Goal: Information Seeking & Learning: Learn about a topic

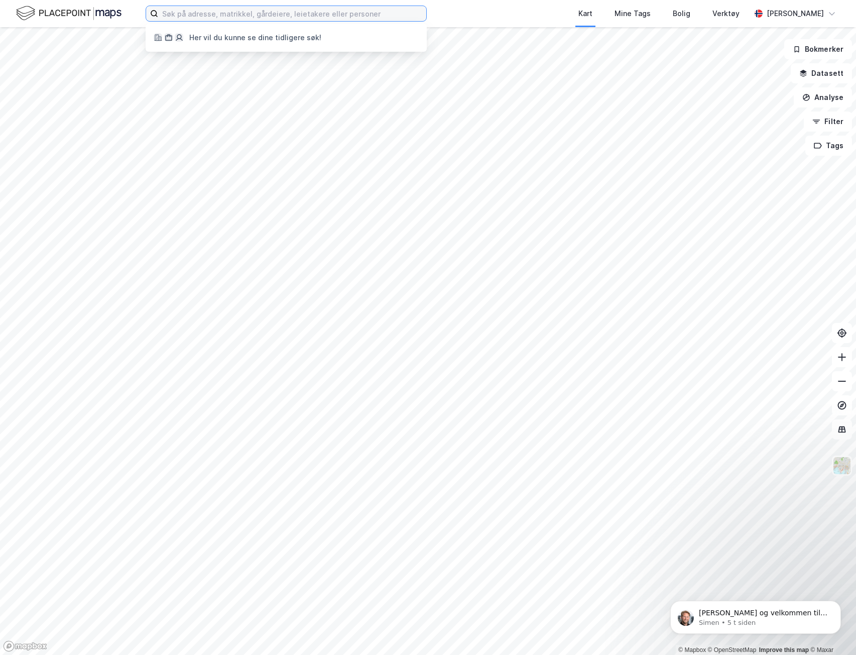
click at [279, 20] on input at bounding box center [292, 13] width 268 height 15
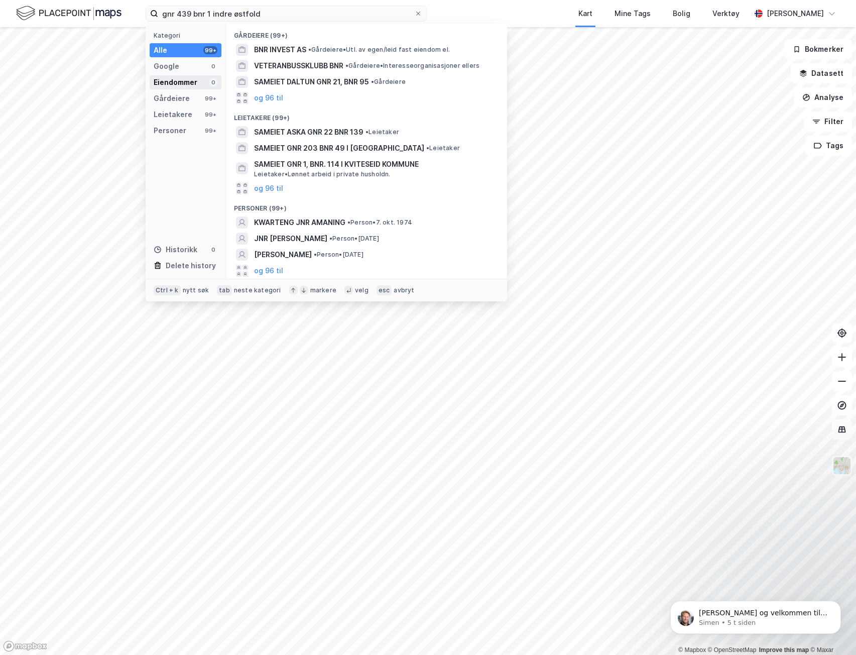
click at [200, 82] on div "Eiendommer 0" at bounding box center [186, 82] width 72 height 14
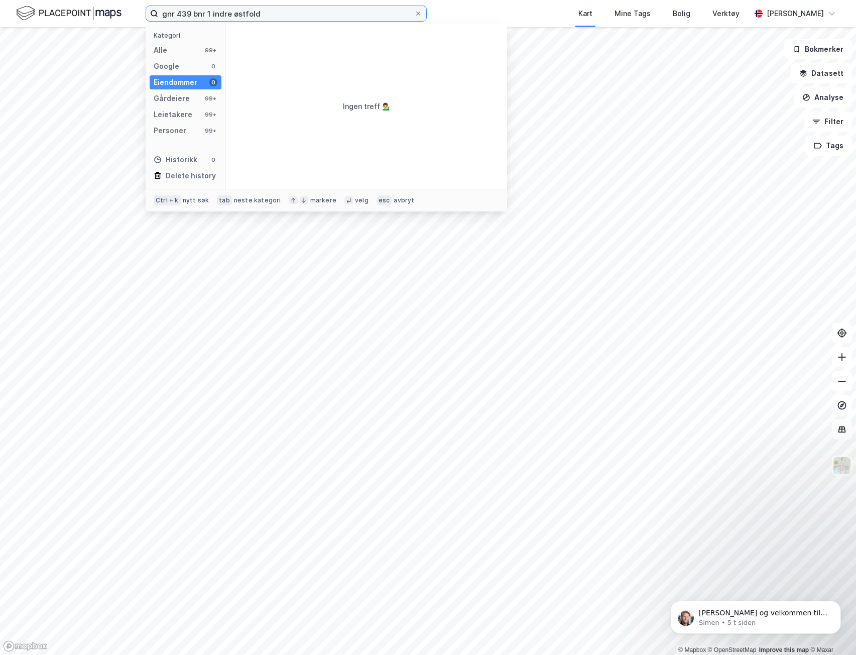
drag, startPoint x: 275, startPoint y: 14, endPoint x: 53, endPoint y: 12, distance: 222.5
click at [53, 12] on div "gnr 439 bnr 1 indre østfold Kategori Alle 99+ Google 0 Eiendommer 0 Gårdeiere 9…" at bounding box center [428, 13] width 856 height 27
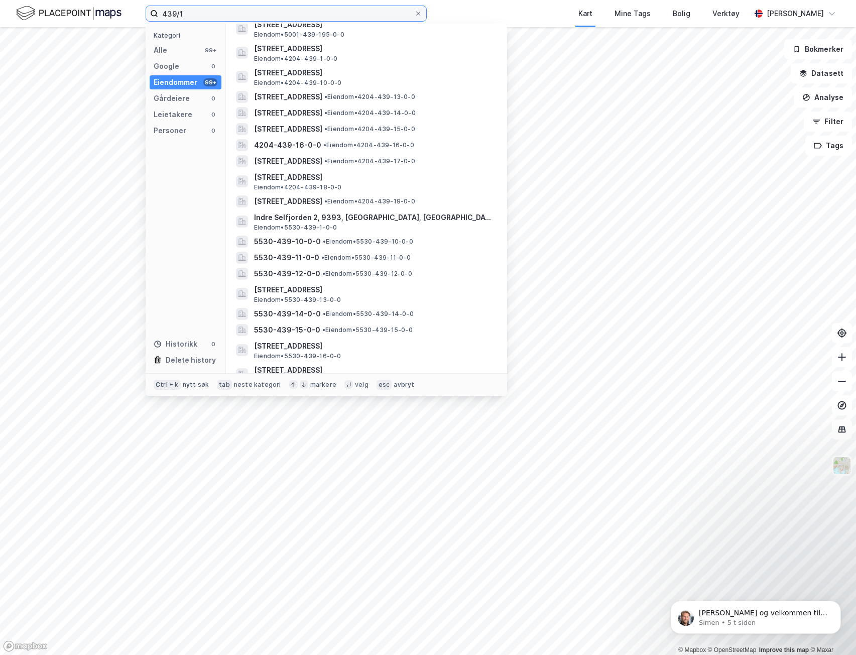
scroll to position [1154, 0]
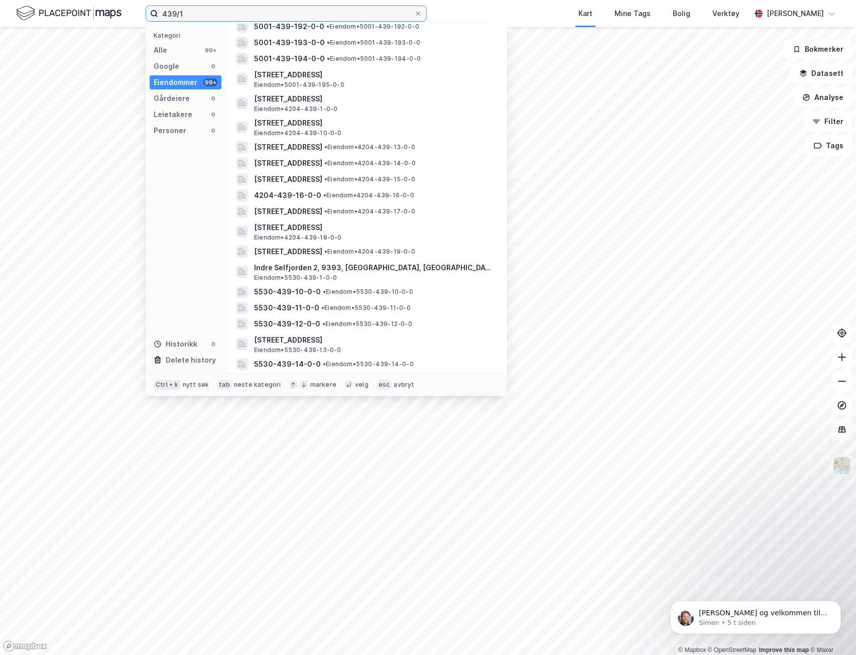
click at [249, 12] on input "439/1" at bounding box center [286, 13] width 256 height 15
drag, startPoint x: 276, startPoint y: 19, endPoint x: -1, endPoint y: -9, distance: 278.1
click at [0, 0] on html "439/1 Kategori Alle 99+ Google 0 Eiendommer 99+ Gårdeiere 0 Leietakere 0 Person…" at bounding box center [428, 327] width 856 height 655
paste input "3014"
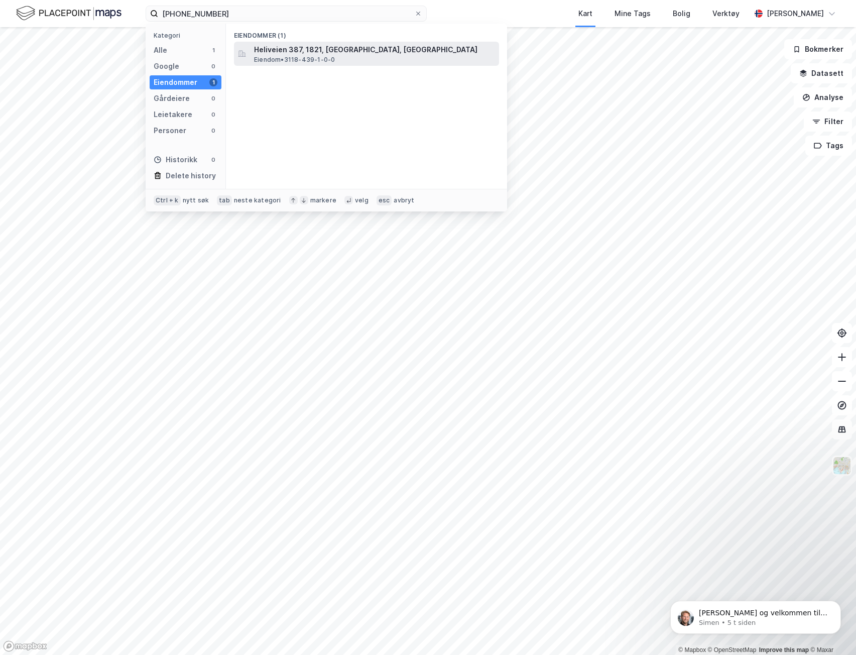
click at [353, 63] on div "Heliveien 387, 1821, SPYDEBERG, INDRE ØSTFOLD Eiendom • 3118-439-1-0-0" at bounding box center [375, 54] width 243 height 20
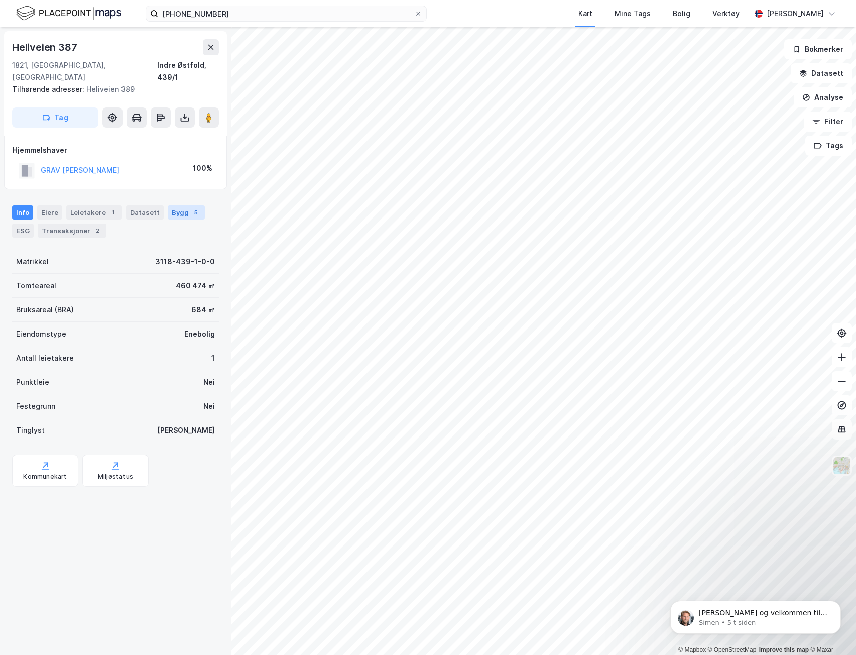
click at [181, 205] on div "Bygg 5" at bounding box center [186, 212] width 37 height 14
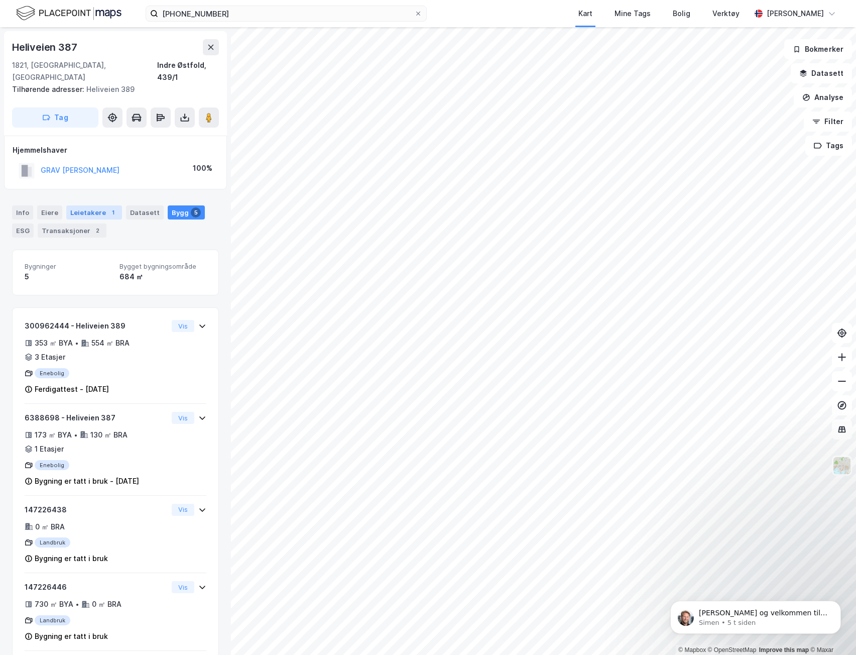
click at [111, 207] on div "1" at bounding box center [113, 212] width 10 height 10
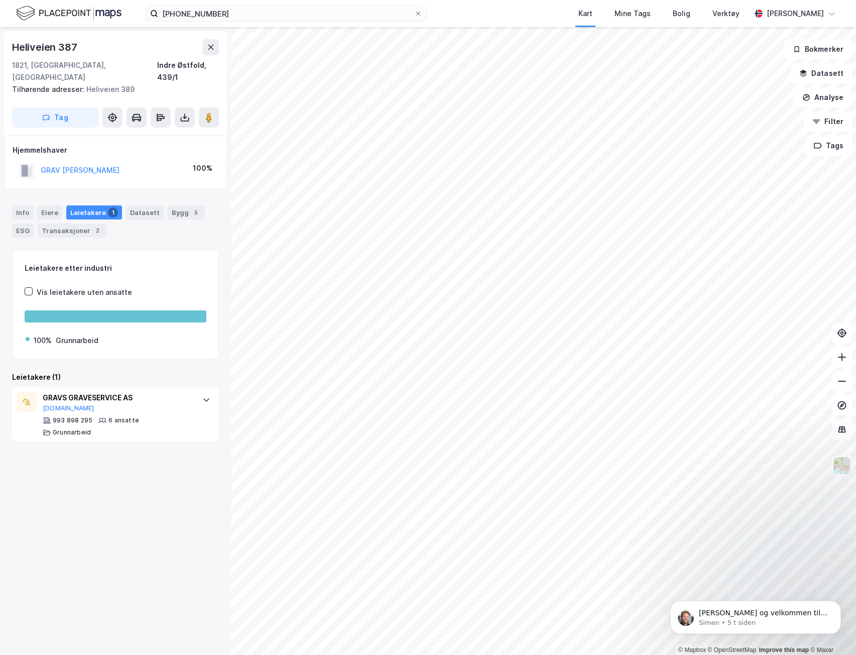
click at [37, 48] on div "Heliveien 387" at bounding box center [45, 47] width 67 height 16
drag, startPoint x: 37, startPoint y: 48, endPoint x: 67, endPoint y: 44, distance: 30.3
click at [67, 44] on div "Heliveien 387" at bounding box center [45, 47] width 67 height 16
copy div "Heliveien 387"
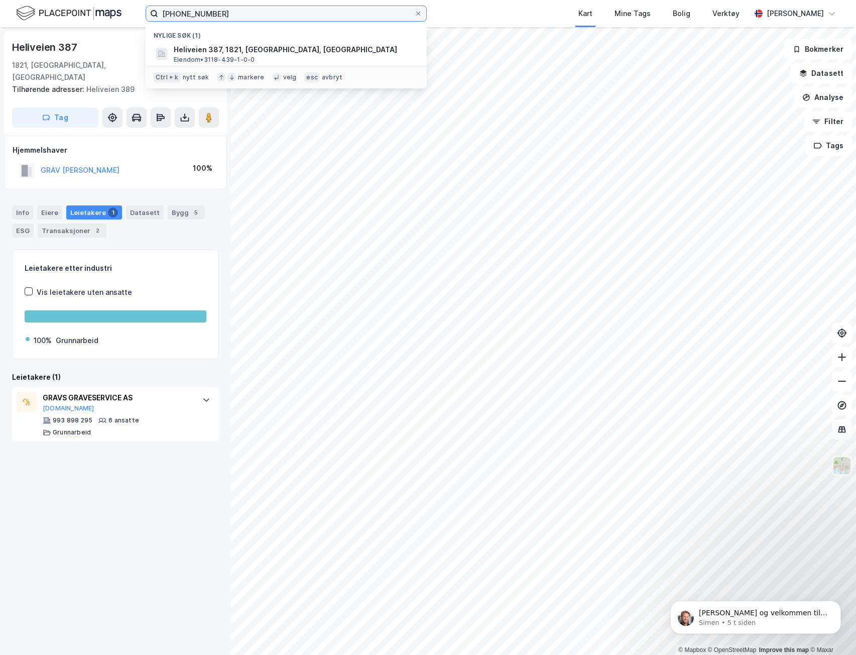
drag, startPoint x: 252, startPoint y: 14, endPoint x: 16, endPoint y: 14, distance: 236.6
click at [16, 14] on div "3014-439-1 Nylige søk (1) Heliveien 387, 1821, SPYDEBERG, INDRE ØSTFOLD Eiendom…" at bounding box center [428, 13] width 856 height 27
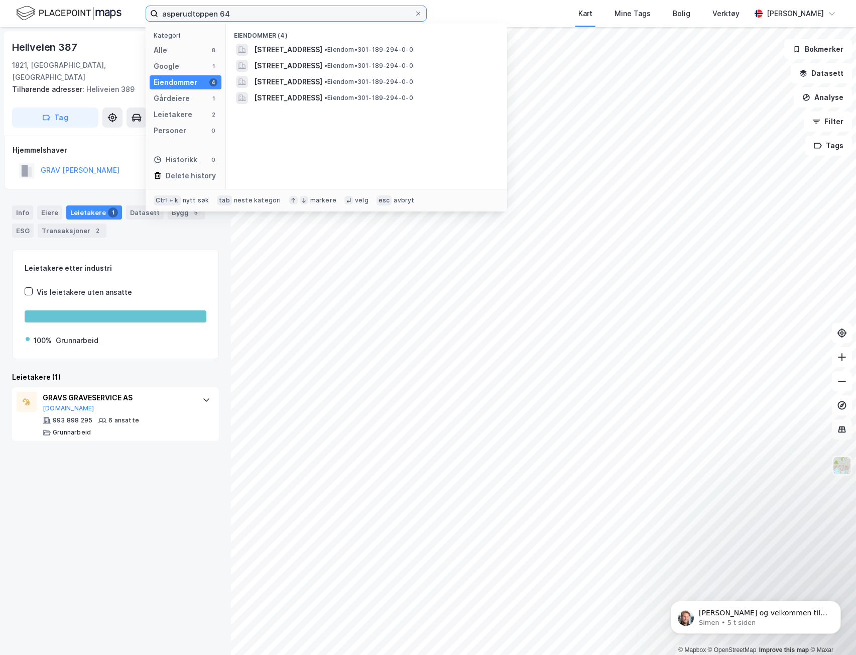
type input "asperudtoppen 64"
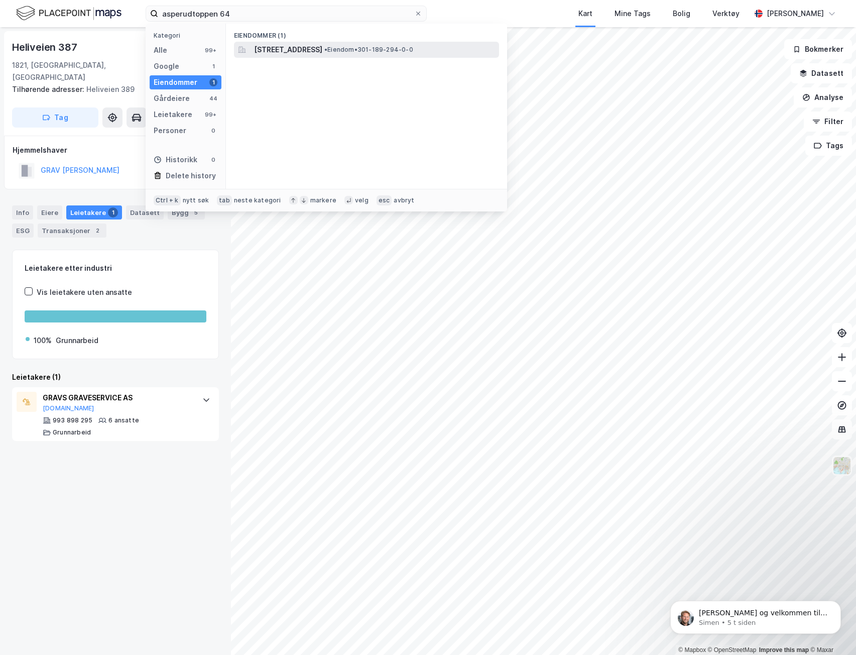
click at [306, 50] on span "[STREET_ADDRESS]" at bounding box center [288, 50] width 68 height 12
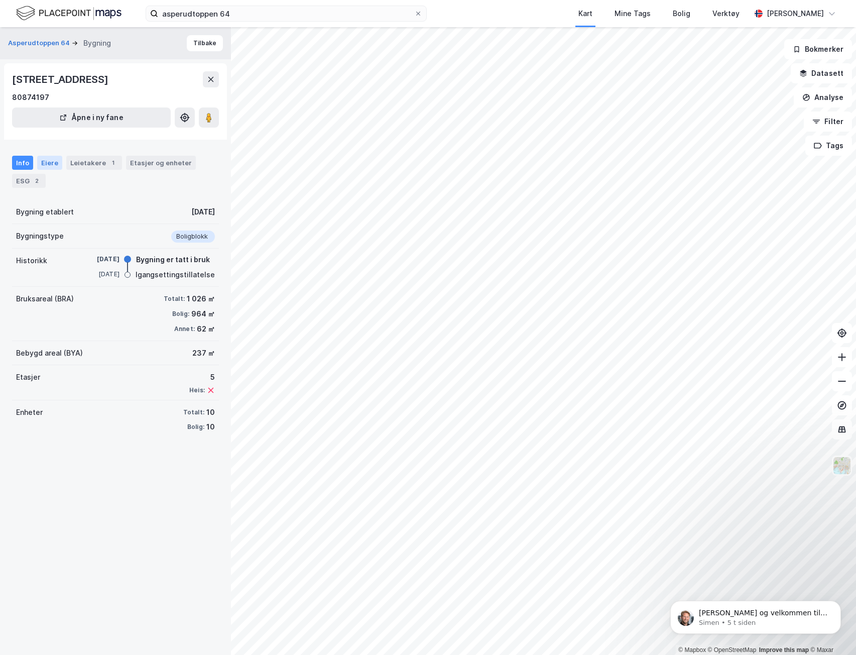
click at [43, 164] on div "Eiere" at bounding box center [49, 163] width 25 height 14
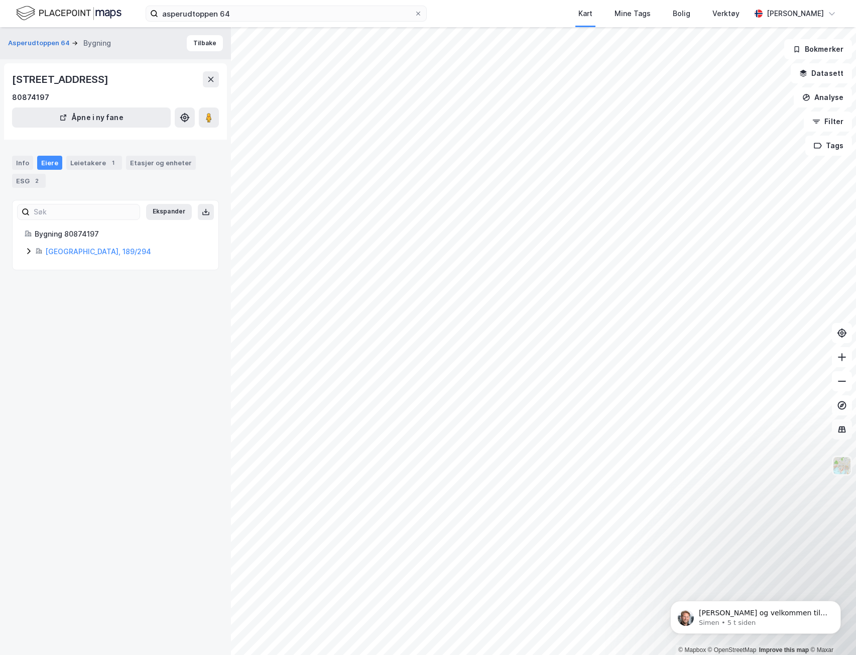
click at [30, 252] on icon at bounding box center [28, 251] width 3 height 6
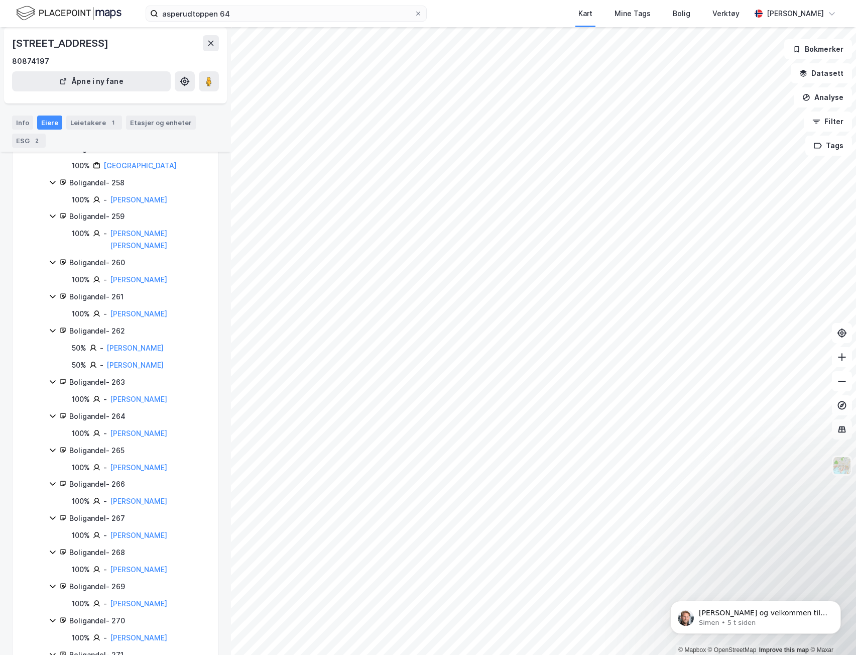
scroll to position [2215, 0]
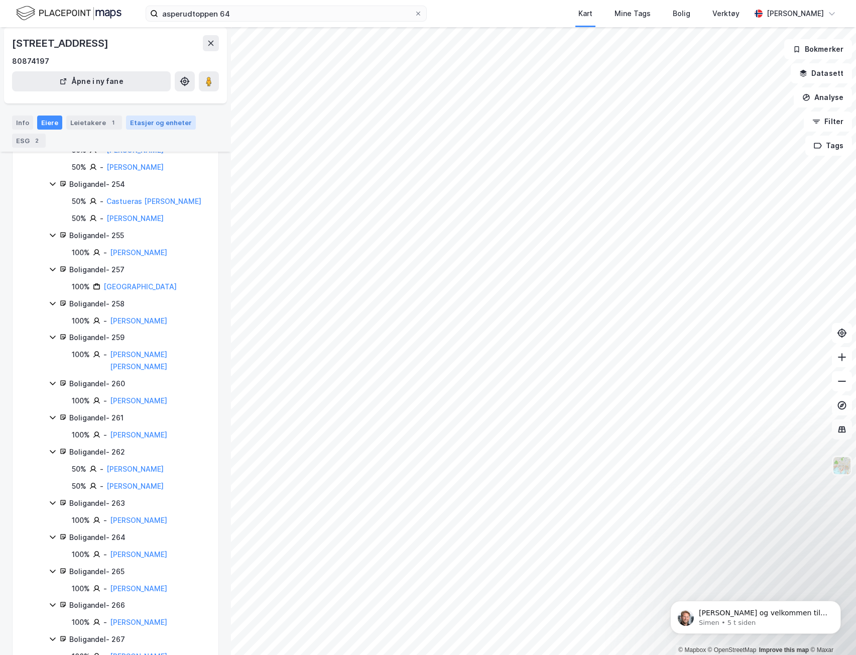
click at [154, 123] on div "Etasjer og enheter" at bounding box center [161, 122] width 62 height 9
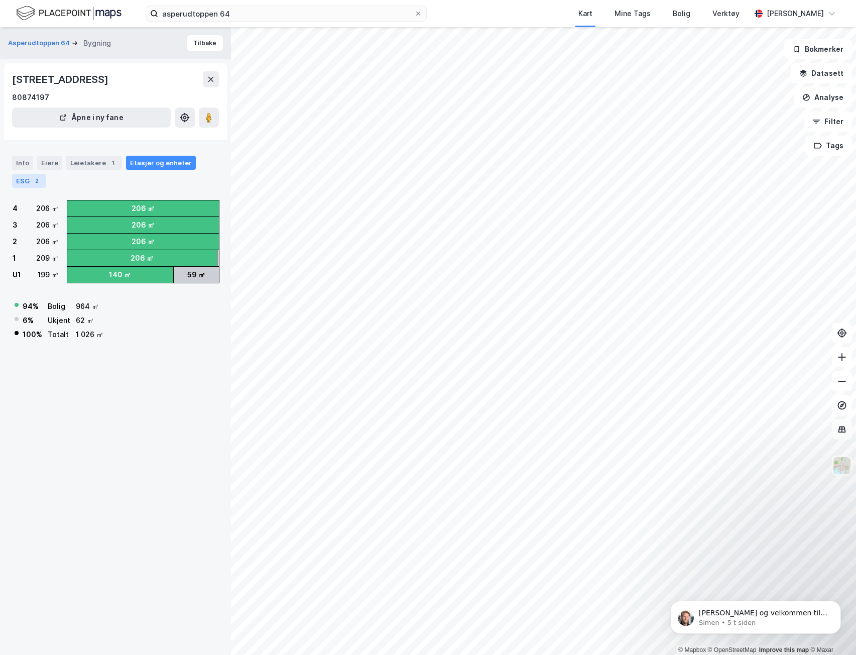
click at [32, 178] on div "2" at bounding box center [37, 181] width 10 height 10
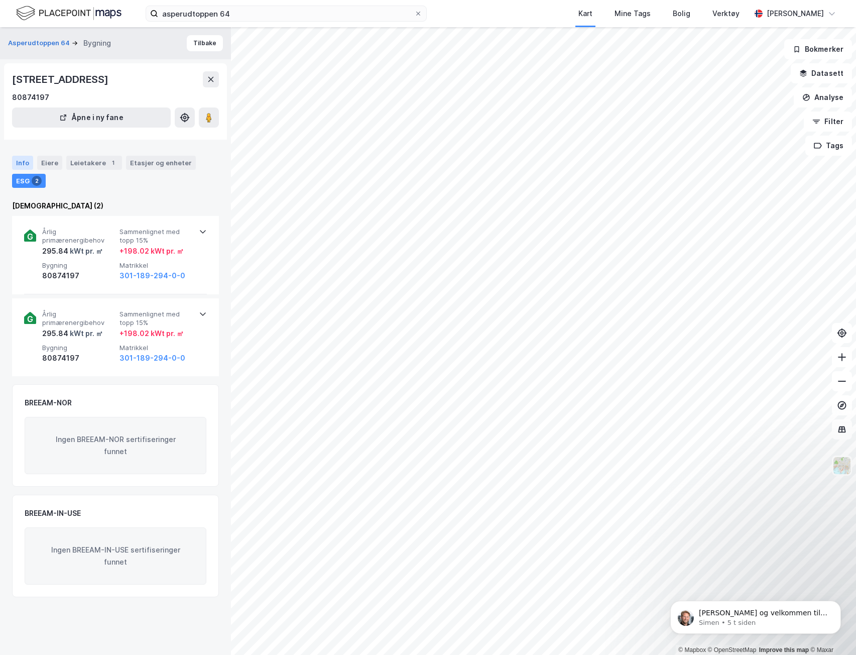
click at [24, 159] on div "Info" at bounding box center [22, 163] width 21 height 14
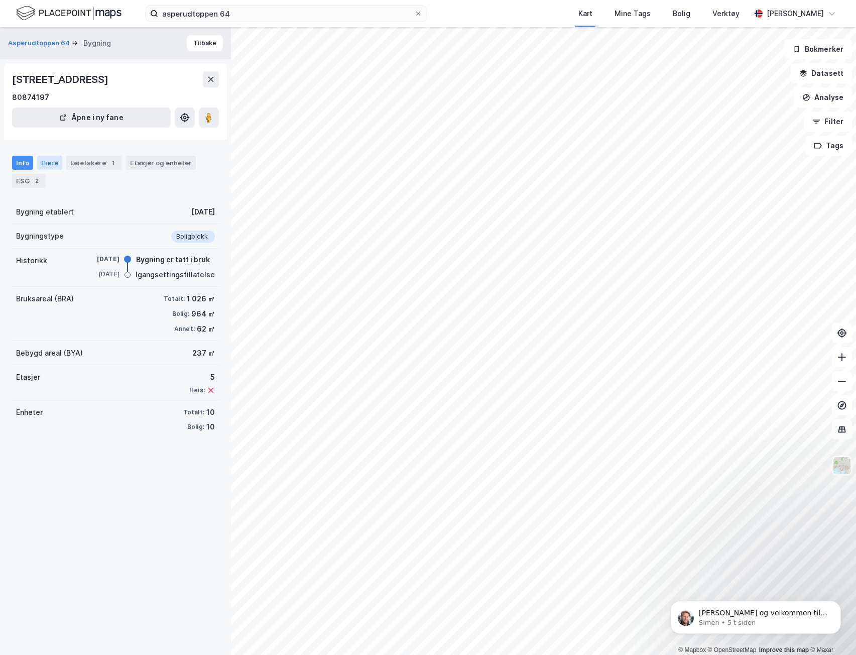
click at [43, 160] on div "Eiere" at bounding box center [49, 163] width 25 height 14
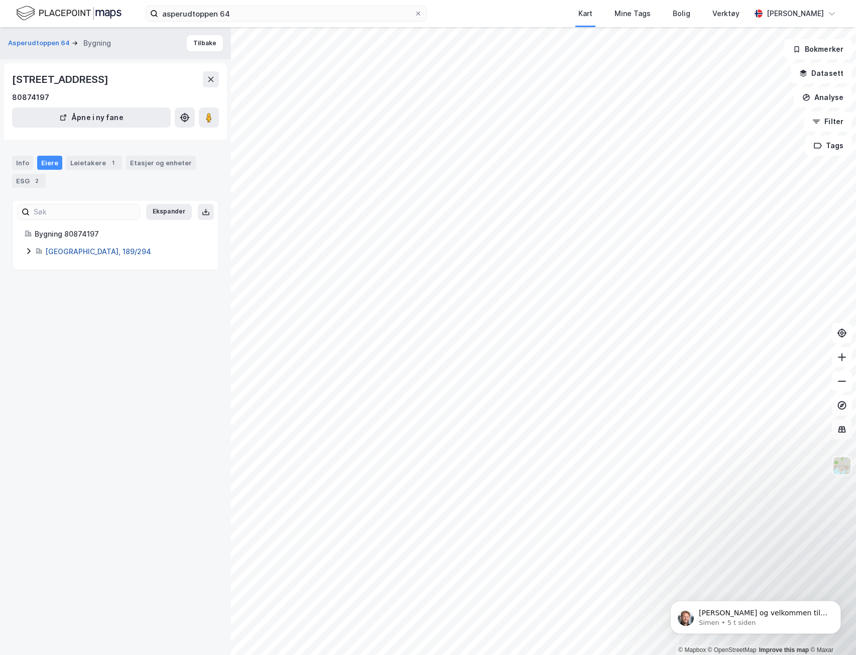
click at [54, 250] on link "Oslo, 189/294" at bounding box center [98, 251] width 106 height 9
click at [93, 165] on div "Leietakere 1" at bounding box center [94, 163] width 56 height 14
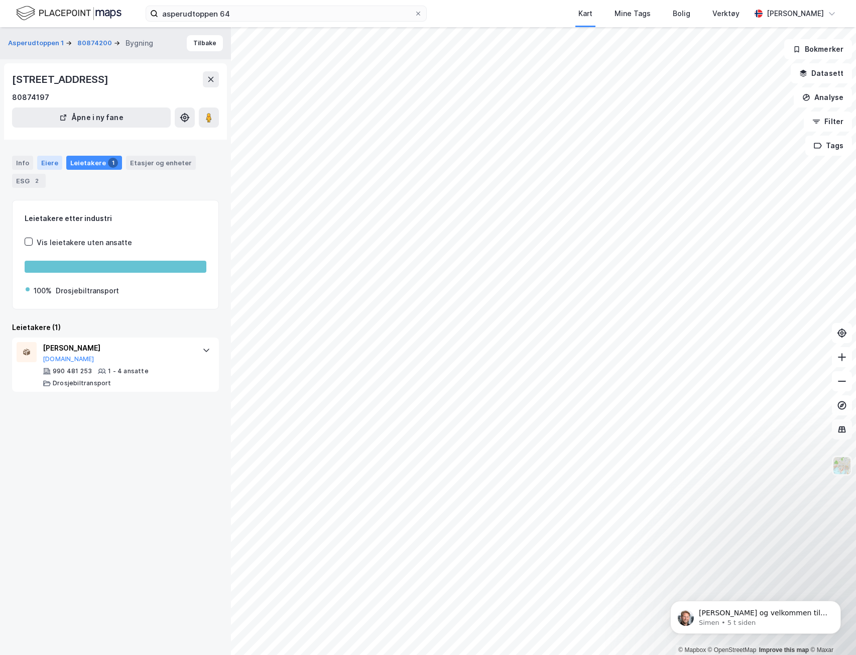
click at [55, 158] on div "Eiere" at bounding box center [49, 163] width 25 height 14
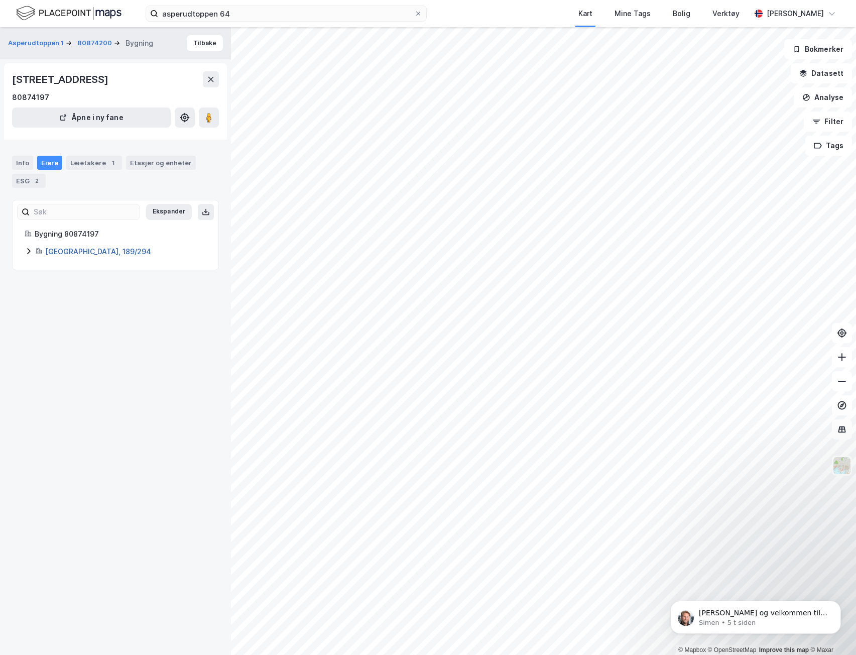
click at [81, 250] on link "Oslo, 189/294" at bounding box center [98, 251] width 106 height 9
click at [25, 160] on div "Info" at bounding box center [22, 163] width 21 height 14
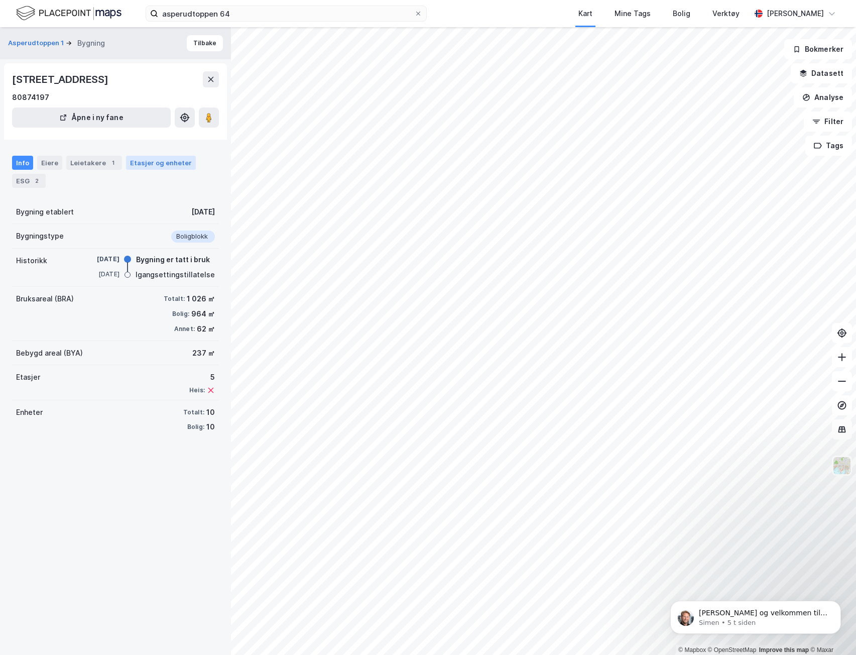
click at [166, 166] on div "Etasjer og enheter" at bounding box center [161, 162] width 62 height 9
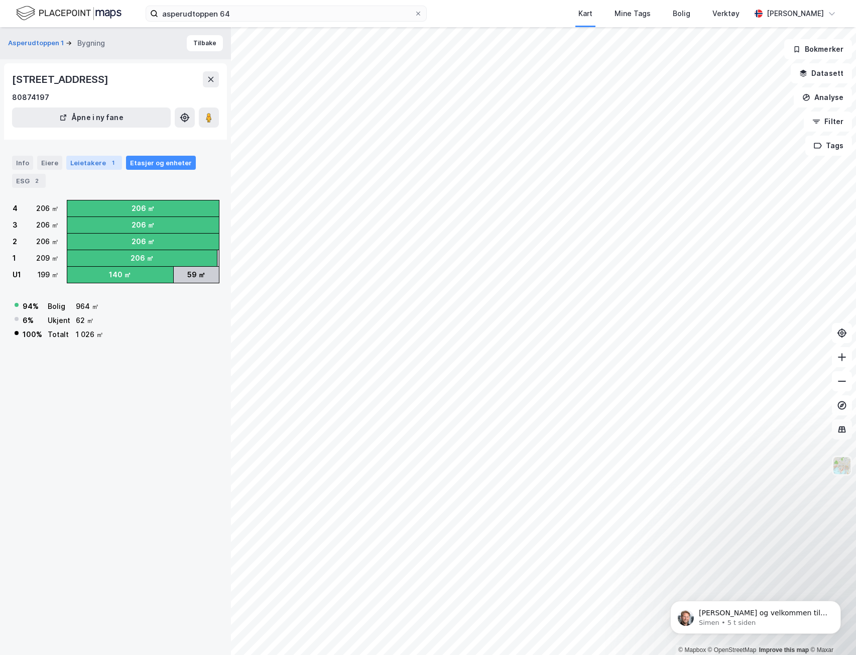
click at [83, 159] on div "Leietakere 1" at bounding box center [94, 163] width 56 height 14
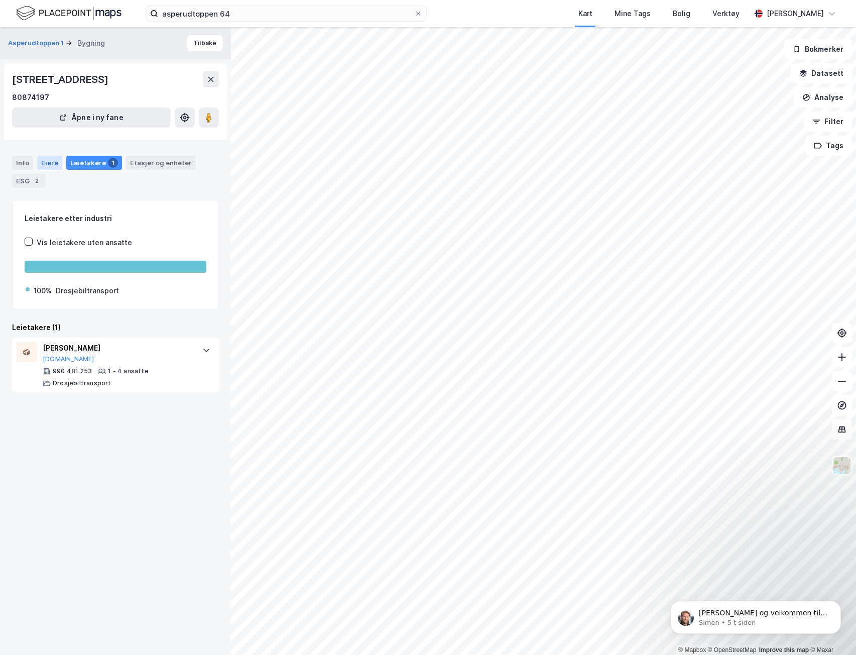
click at [56, 158] on div "Eiere" at bounding box center [49, 163] width 25 height 14
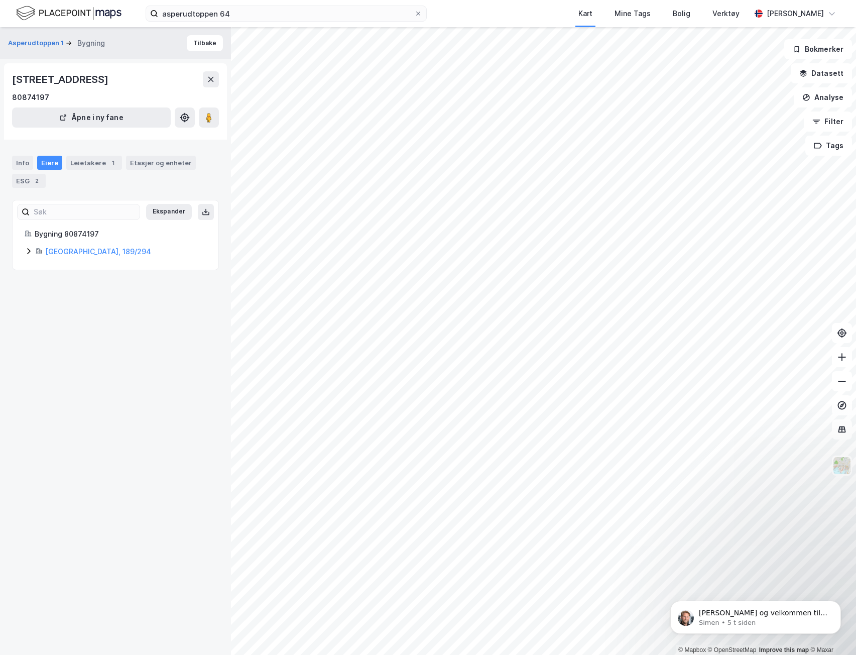
click at [28, 251] on icon at bounding box center [29, 251] width 8 height 8
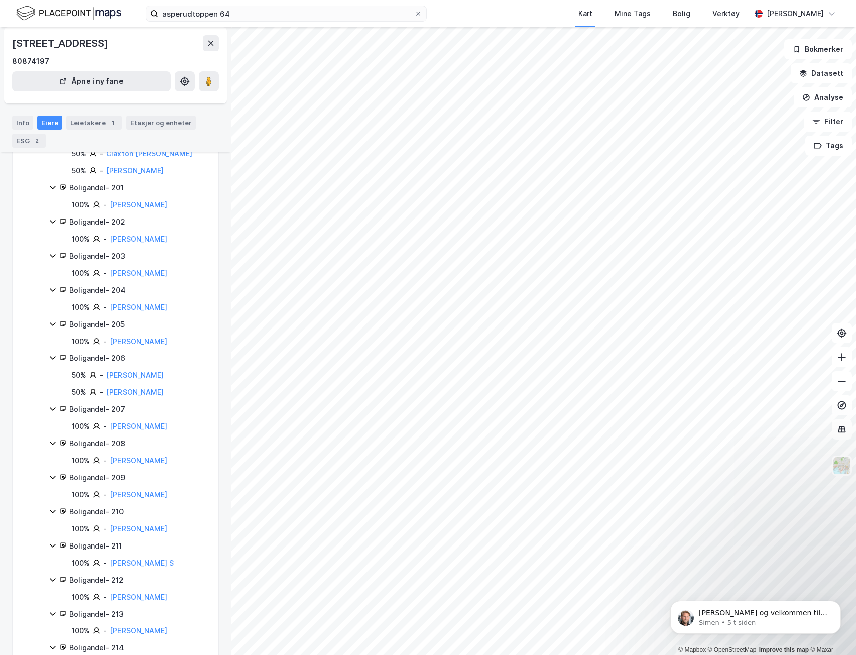
scroll to position [678, 0]
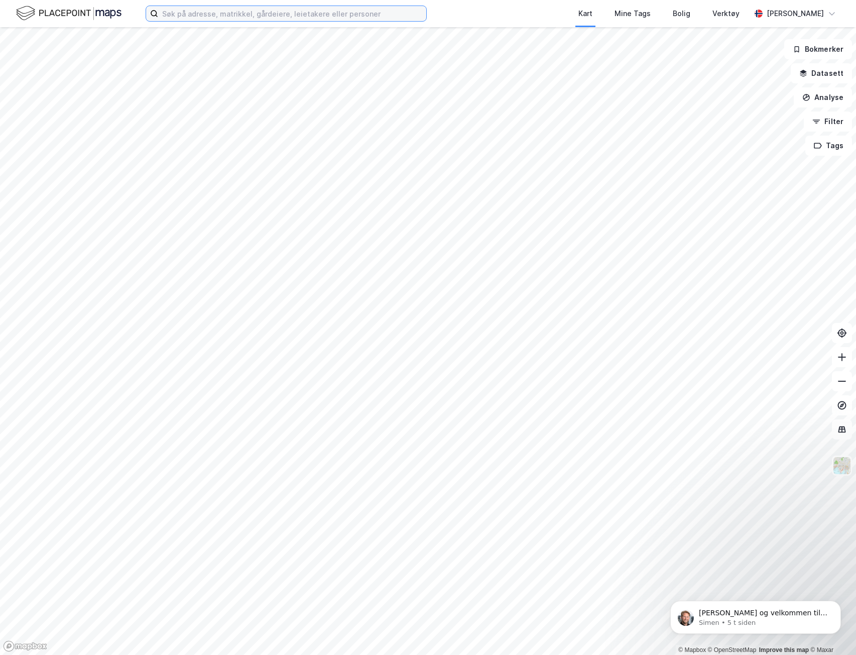
click at [230, 20] on input at bounding box center [292, 13] width 268 height 15
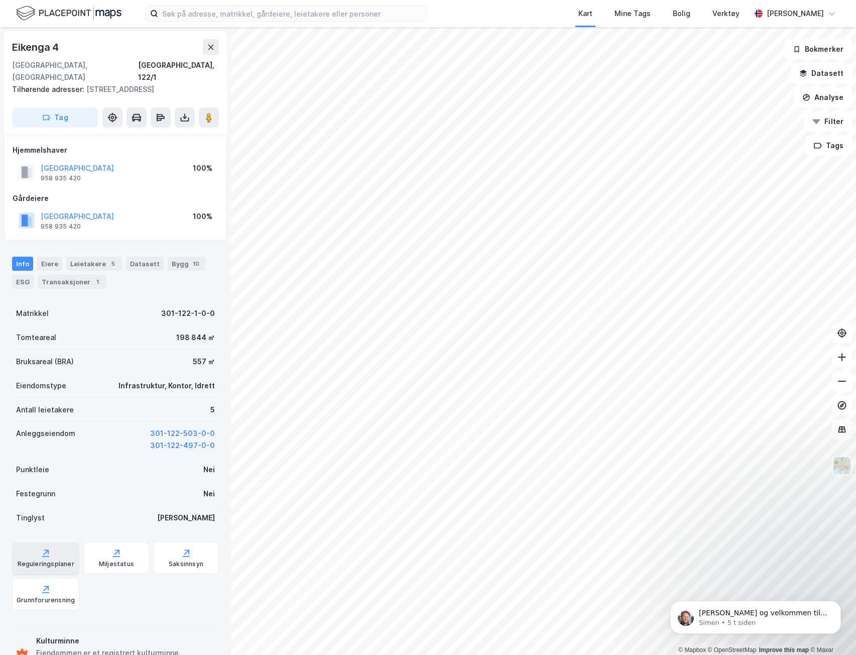
click at [45, 550] on icon at bounding box center [47, 553] width 6 height 6
click at [50, 560] on div "Reguleringsplaner" at bounding box center [46, 564] width 57 height 8
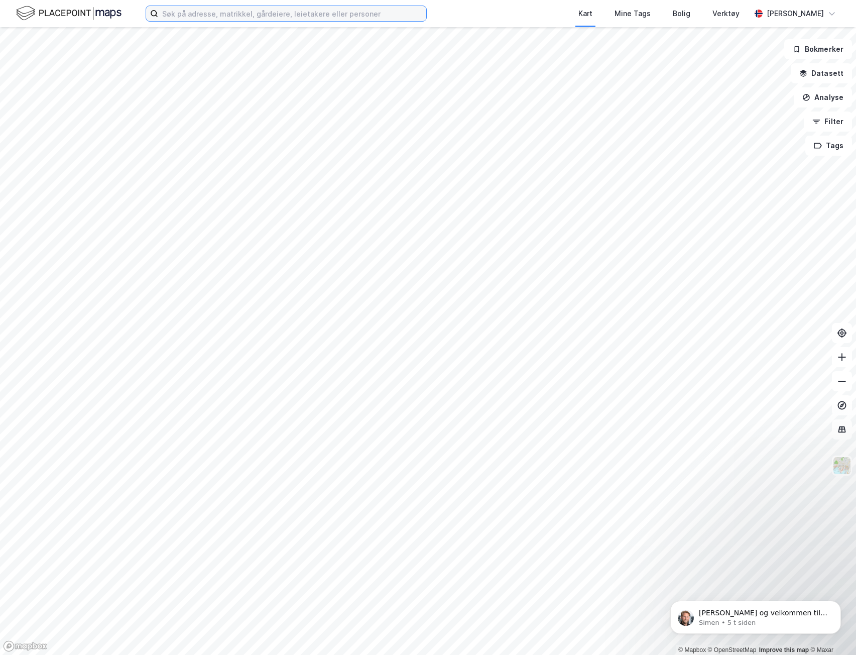
click at [240, 10] on input at bounding box center [292, 13] width 268 height 15
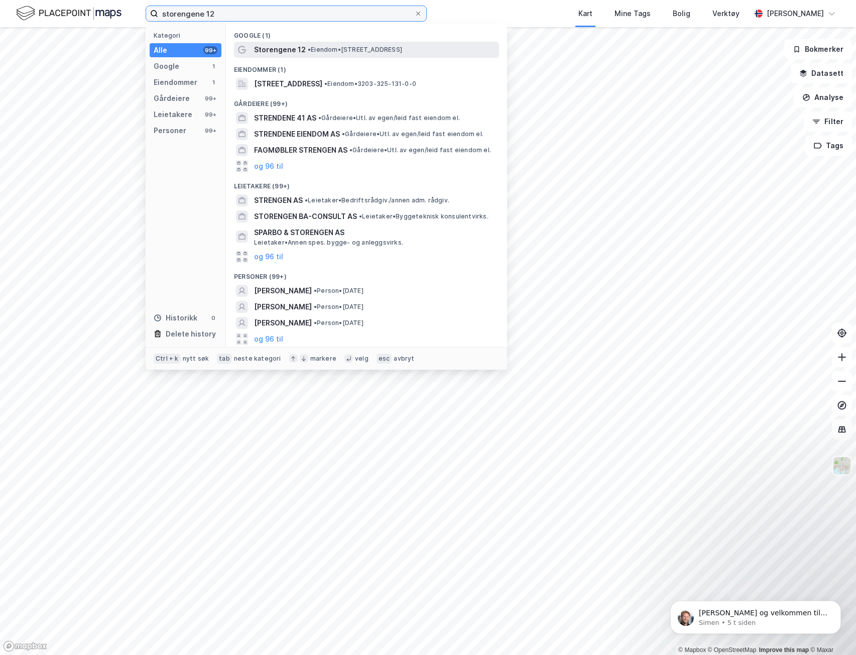
type input "storengene 12"
click at [264, 51] on span "Storengene 12" at bounding box center [280, 50] width 52 height 12
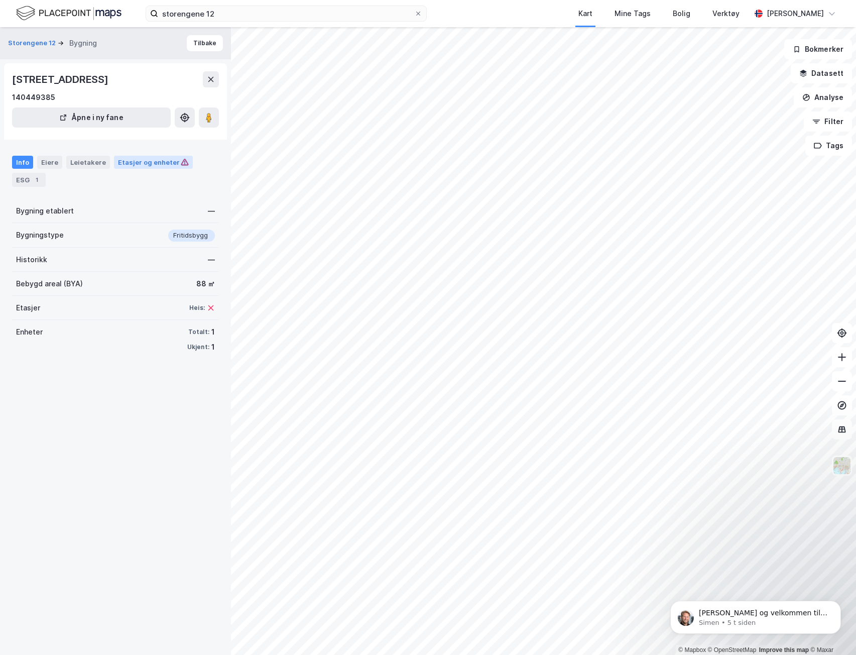
click at [143, 159] on div "Etasjer og enheter" at bounding box center [153, 162] width 71 height 9
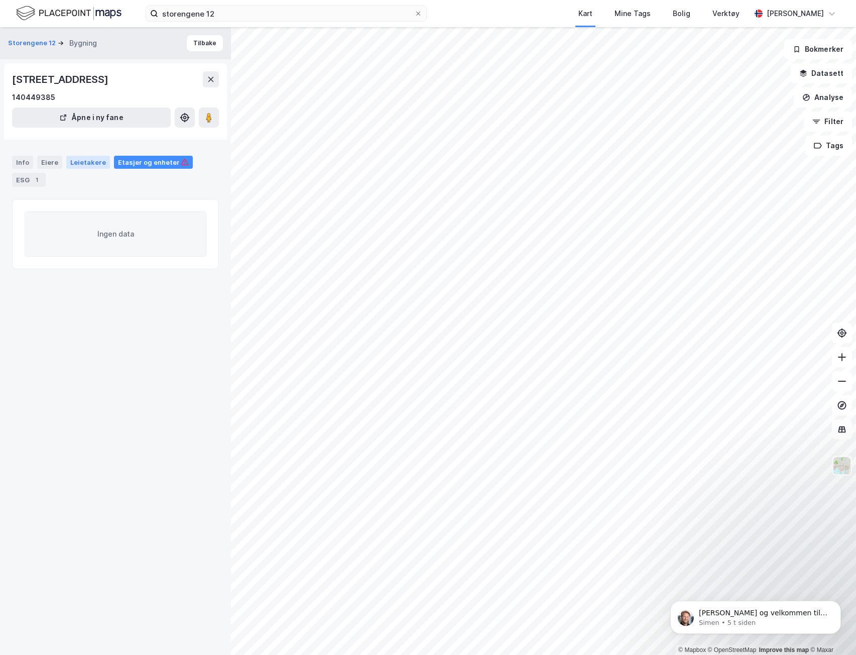
click at [79, 162] on div "Leietakere" at bounding box center [88, 162] width 44 height 13
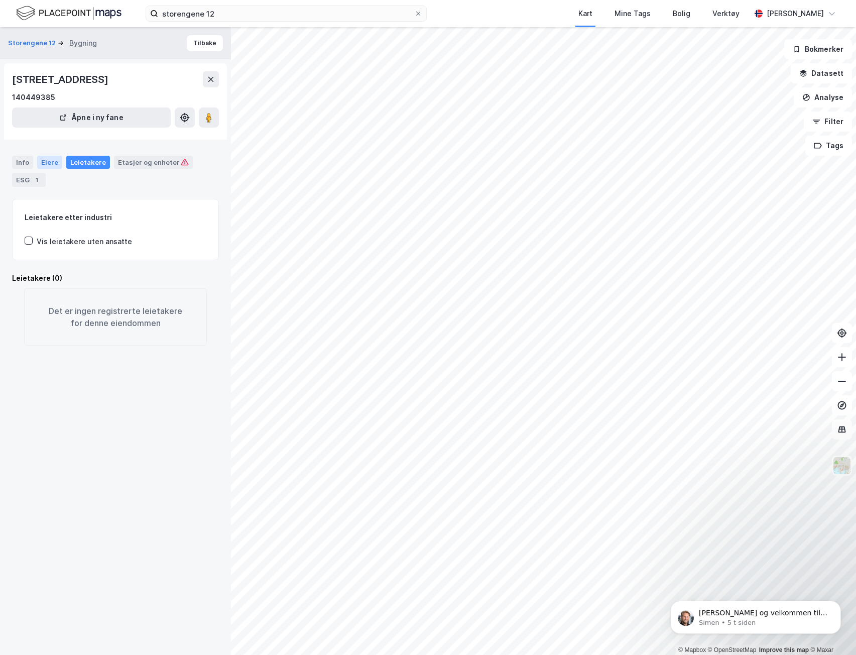
click at [47, 162] on div "Eiere" at bounding box center [49, 162] width 25 height 13
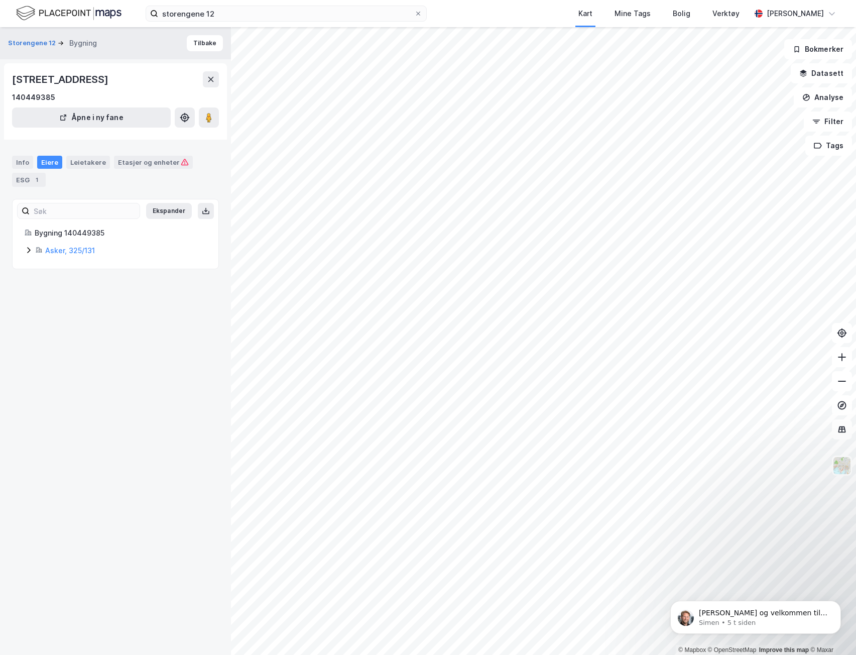
click at [29, 251] on icon at bounding box center [28, 250] width 3 height 6
click at [44, 269] on icon at bounding box center [41, 267] width 8 height 8
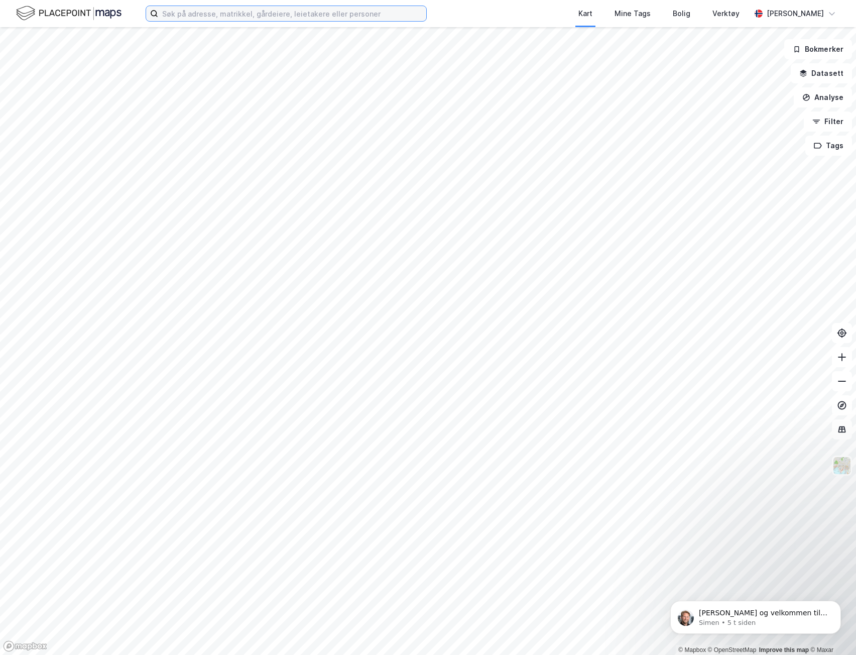
drag, startPoint x: 198, startPoint y: 20, endPoint x: 333, endPoint y: 1, distance: 136.4
click at [199, 20] on input at bounding box center [292, 13] width 268 height 15
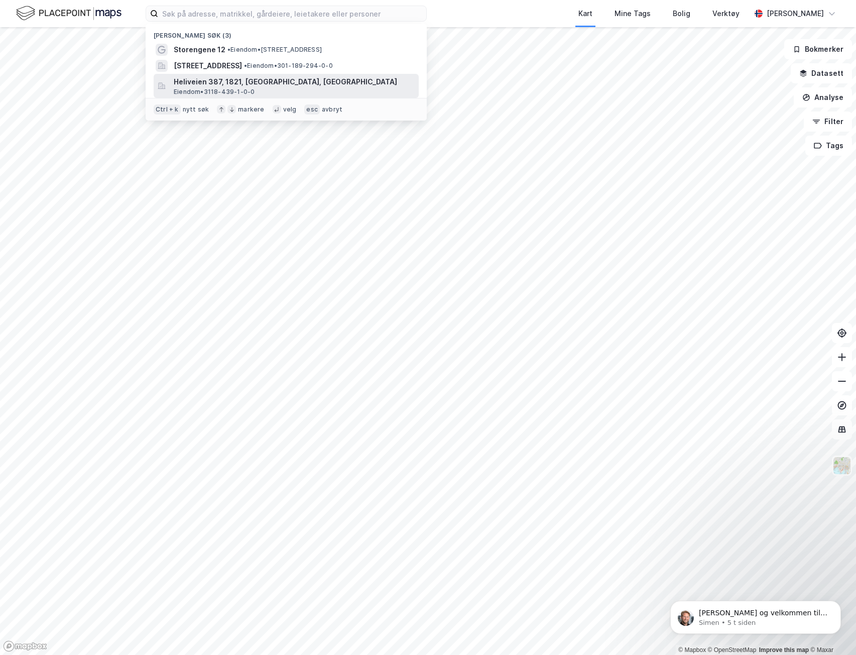
click at [267, 85] on span "Heliveien 387, 1821, [GEOGRAPHIC_DATA], [GEOGRAPHIC_DATA]" at bounding box center [294, 82] width 241 height 12
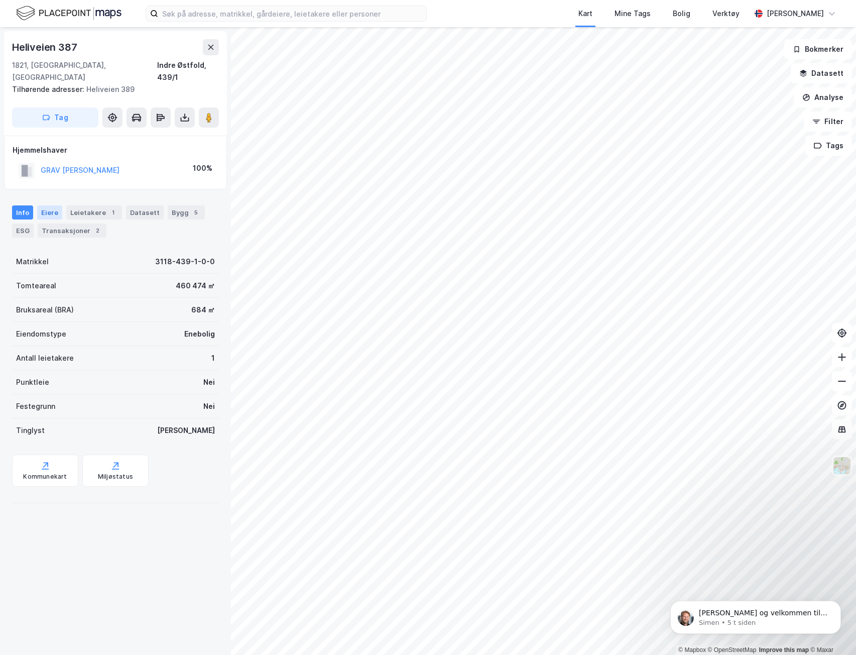
click at [38, 205] on div "Eiere" at bounding box center [49, 212] width 25 height 14
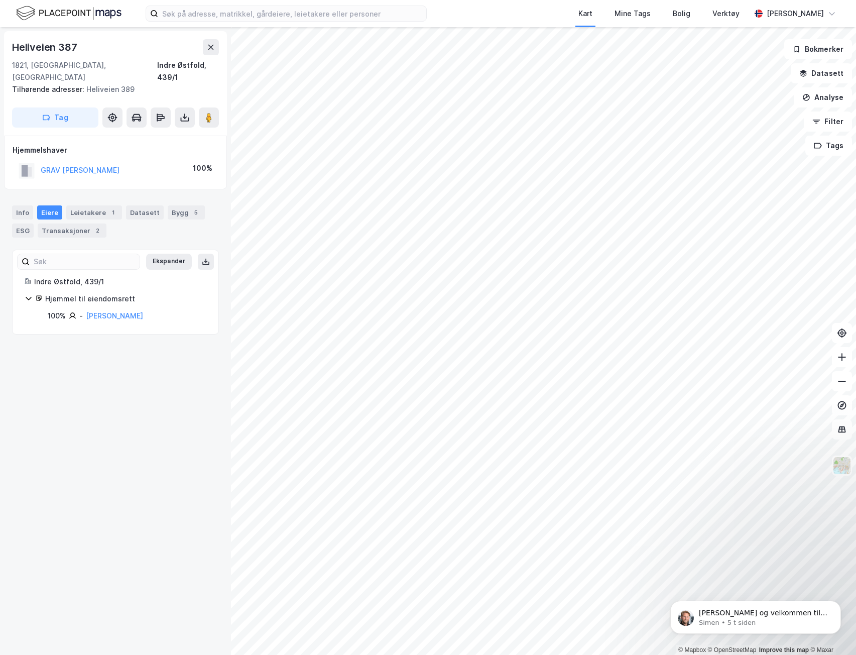
click at [26, 294] on icon at bounding box center [29, 298] width 8 height 8
click at [193, 205] on div "Bygg 5" at bounding box center [186, 212] width 37 height 14
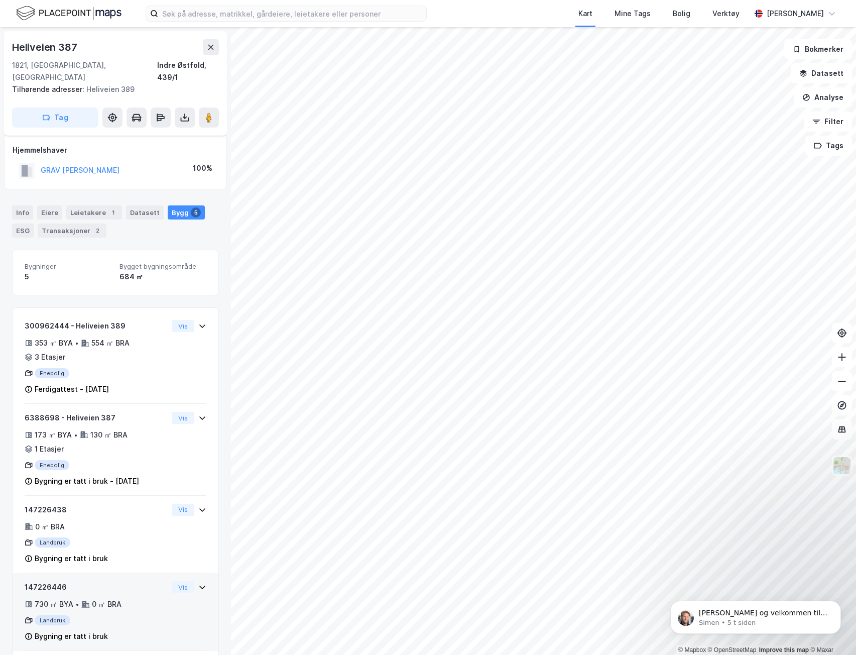
scroll to position [78, 0]
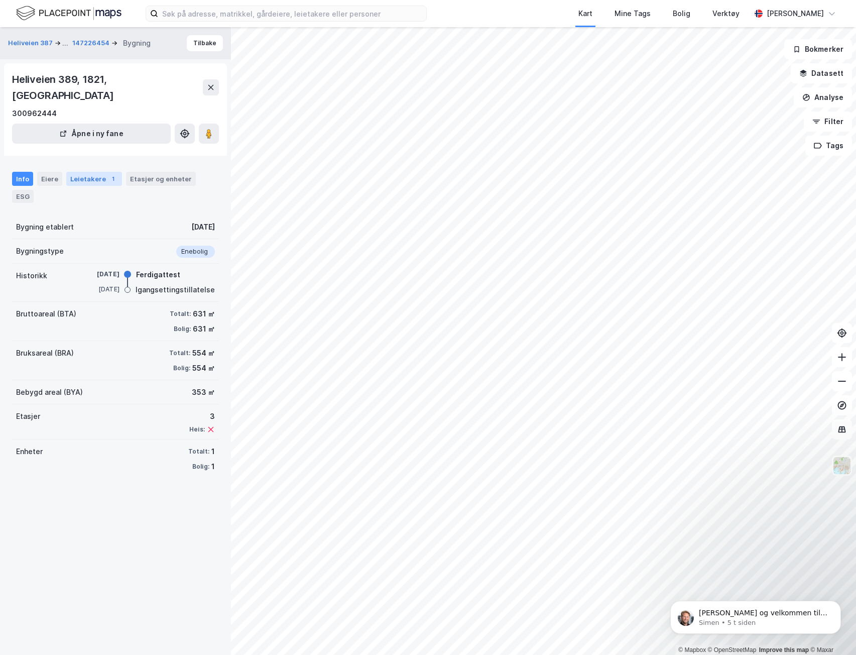
click at [80, 172] on div "Leietakere 1" at bounding box center [94, 179] width 56 height 14
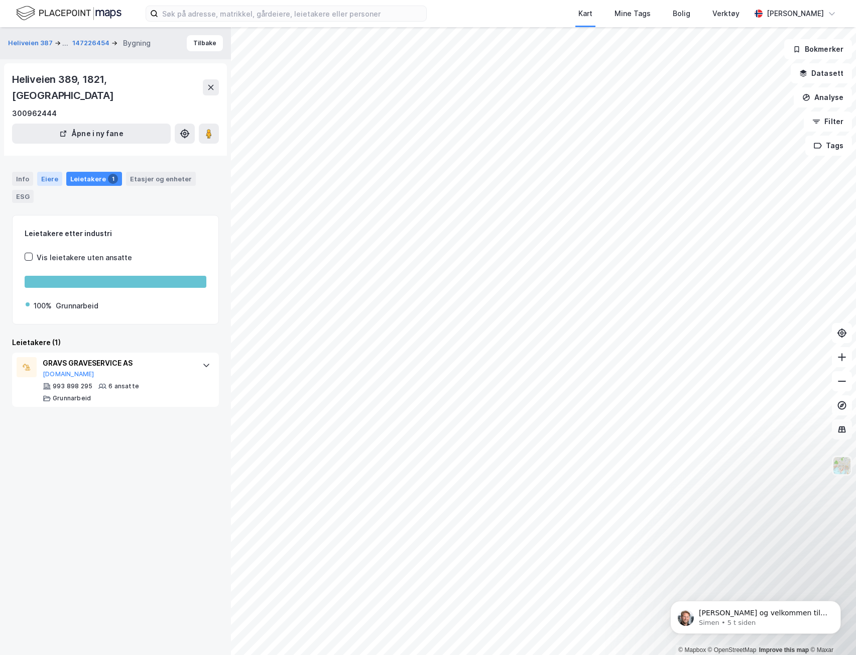
click at [54, 172] on div "Eiere" at bounding box center [49, 179] width 25 height 14
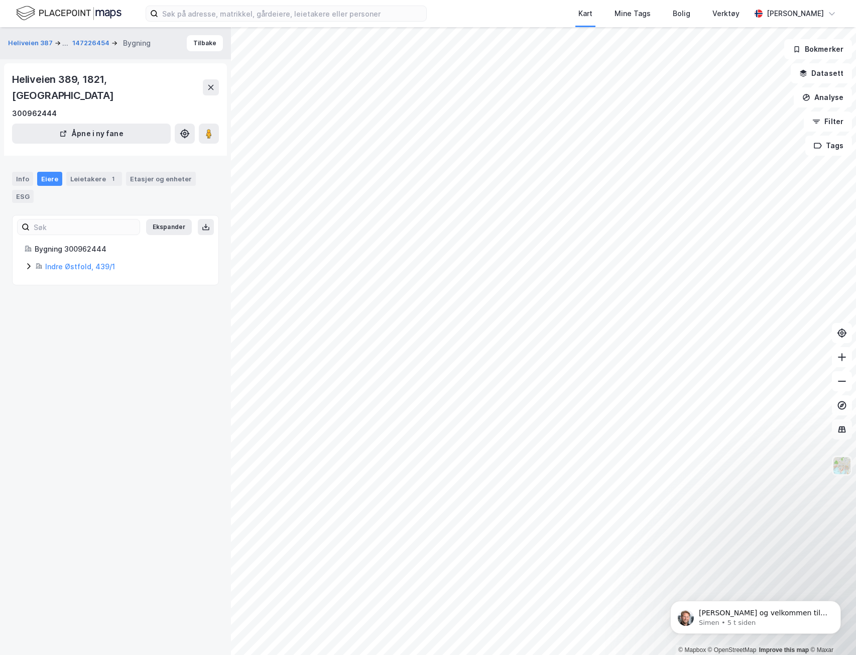
click at [28, 263] on icon at bounding box center [28, 266] width 3 height 6
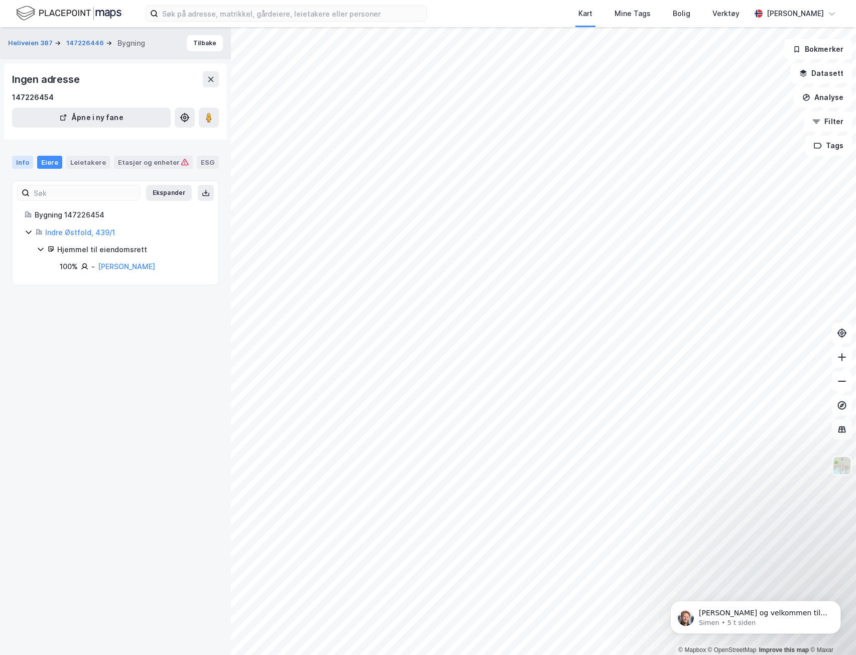
click at [24, 161] on div "Info" at bounding box center [22, 162] width 21 height 13
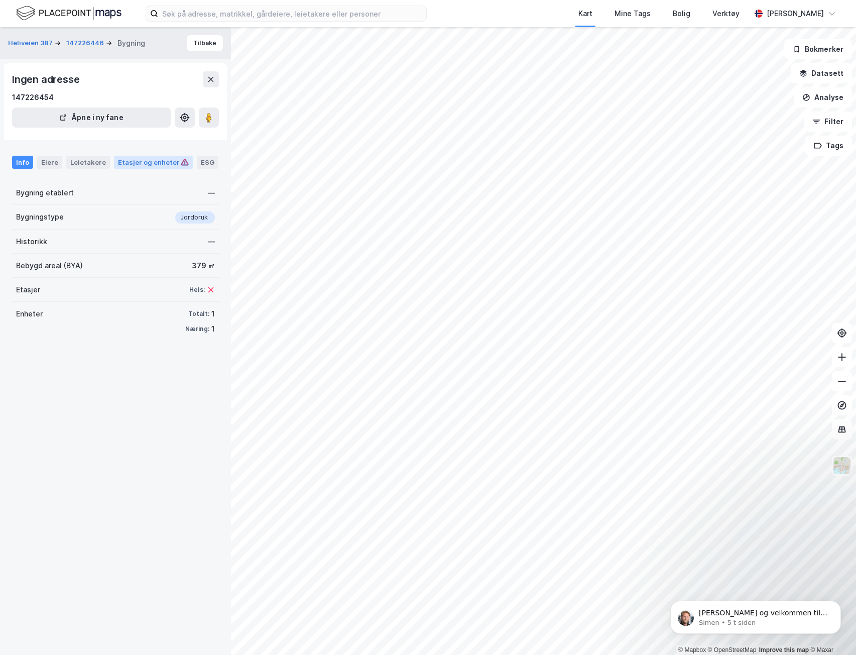
click at [150, 168] on div "Etasjer og enheter" at bounding box center [153, 162] width 79 height 13
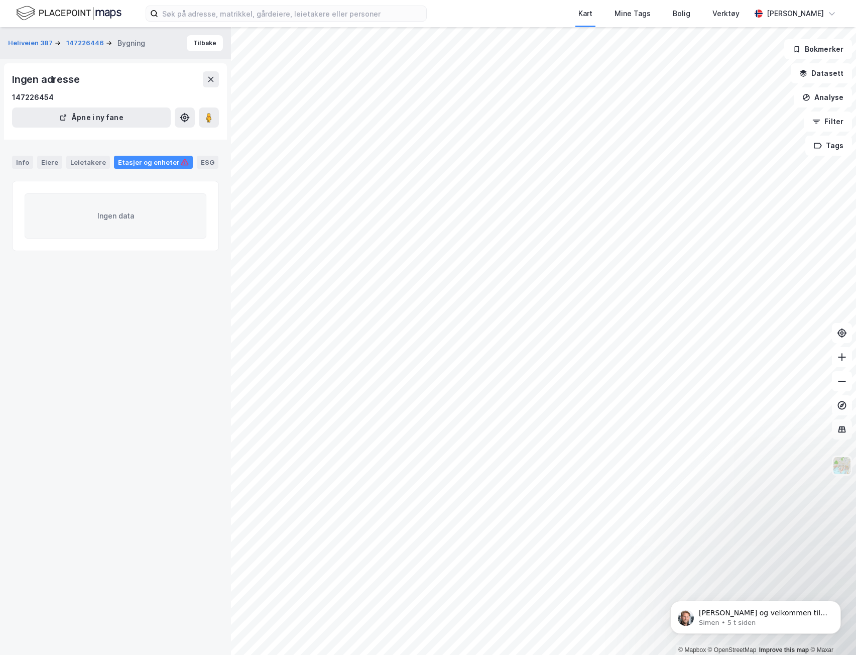
click at [148, 600] on div "Heliveien 387 147226446 Bygning Tilbake Ingen adresse 147226454 Åpne i ny fane …" at bounding box center [115, 341] width 231 height 628
click at [28, 162] on div "Info" at bounding box center [22, 162] width 21 height 13
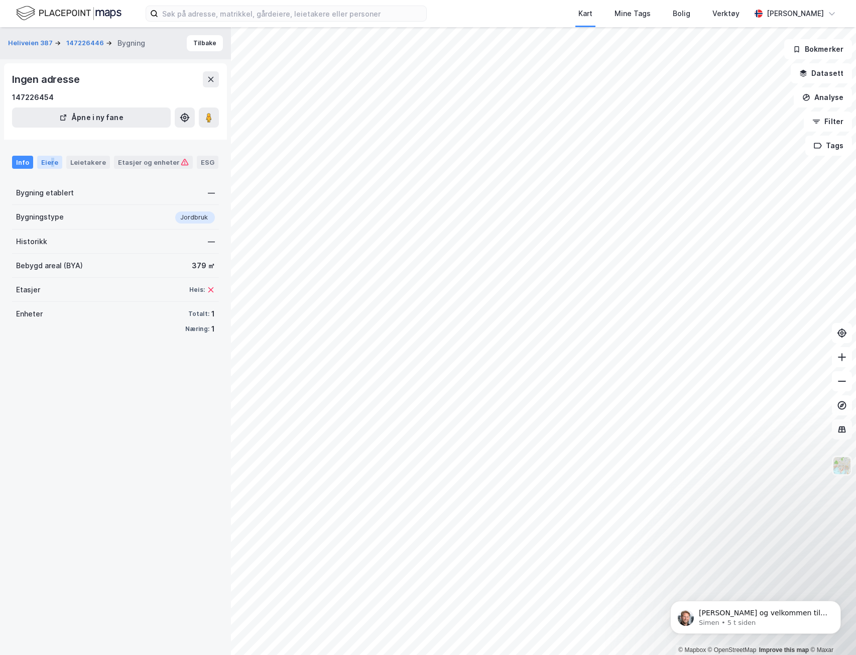
click at [52, 157] on div "Eiere" at bounding box center [49, 162] width 25 height 13
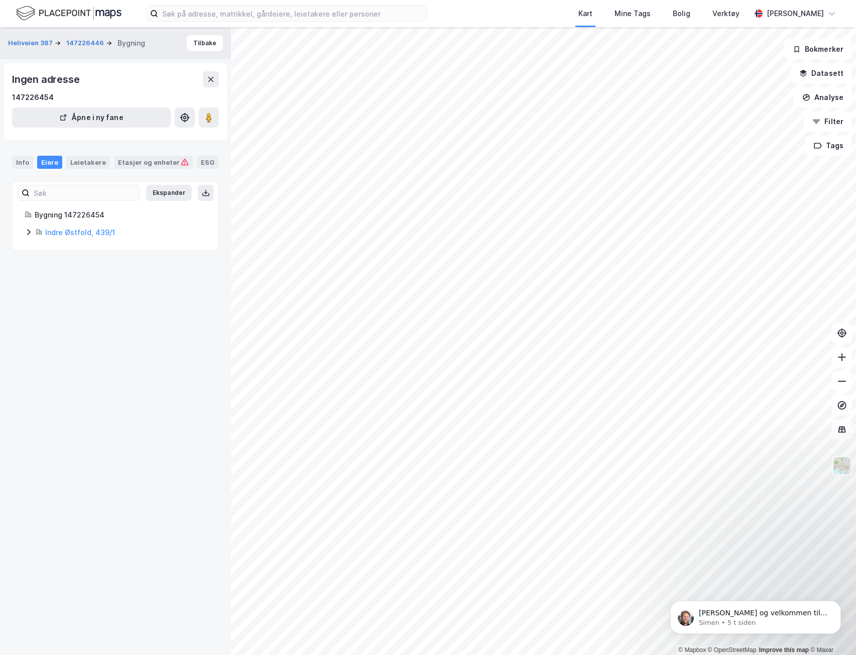
click at [27, 233] on icon at bounding box center [29, 232] width 8 height 8
click at [38, 46] on button "Heliveien 387" at bounding box center [31, 43] width 47 height 10
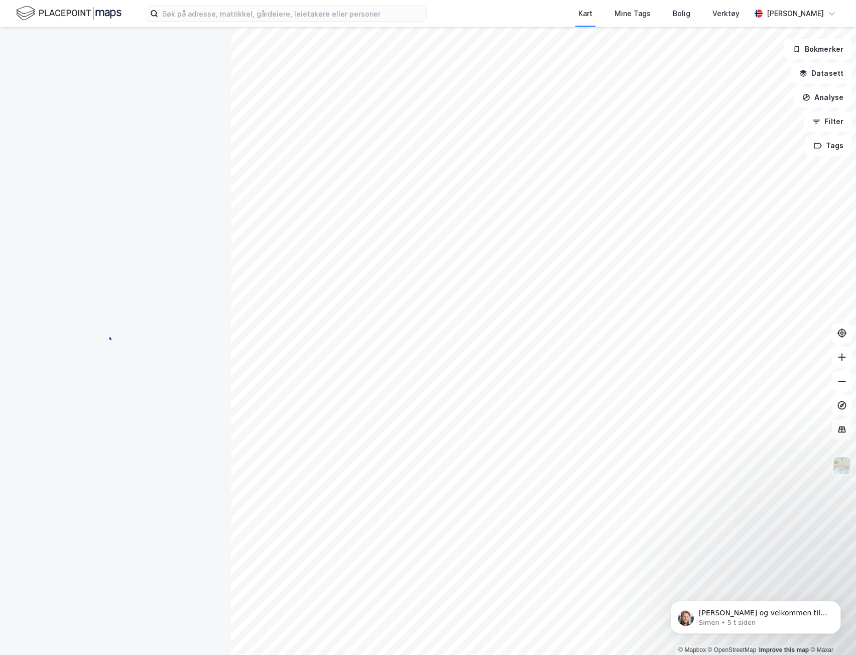
scroll to position [78, 0]
